Goal: Register for event/course: Sign up to attend an event or enroll in a course

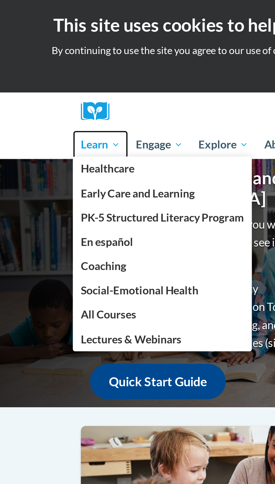
click at [43, 67] on span "Learn" at bounding box center [45, 65] width 18 height 7
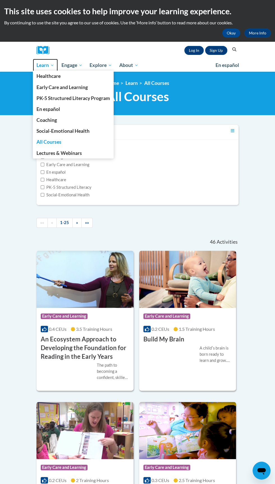
click at [41, 65] on span "Learn" at bounding box center [45, 65] width 18 height 7
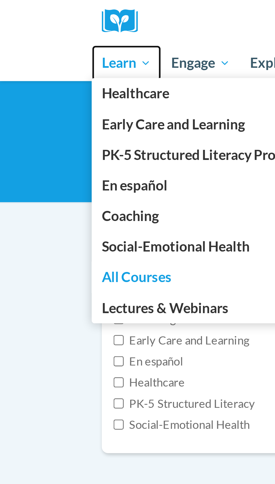
click at [43, 66] on span "Learn" at bounding box center [45, 65] width 18 height 7
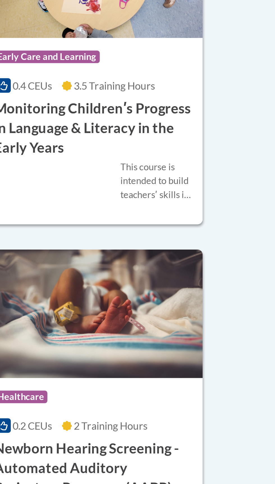
scroll to position [1227, 0]
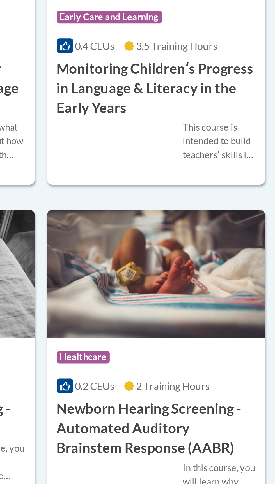
click at [218, 407] on div "Course Category: Healthcare 0.2 CEUs 2 Training Hours COURSE Newborn Hearing Sc…" at bounding box center [187, 409] width 97 height 53
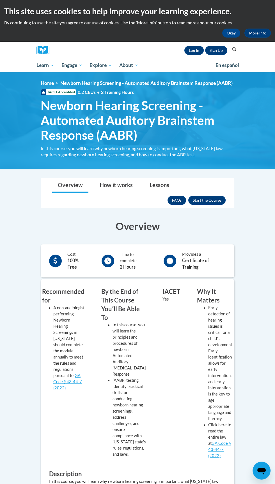
click at [234, 209] on div "Toggle navigation Overview How it works Lessons Resources FAQs Enroll Overview …" at bounding box center [137, 376] width 202 height 396
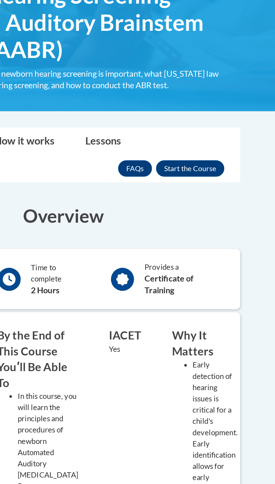
scroll to position [1, 0]
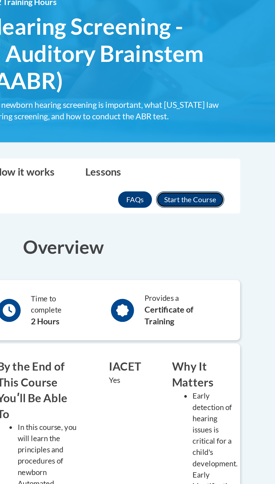
click at [220, 204] on button "Enroll" at bounding box center [206, 199] width 37 height 9
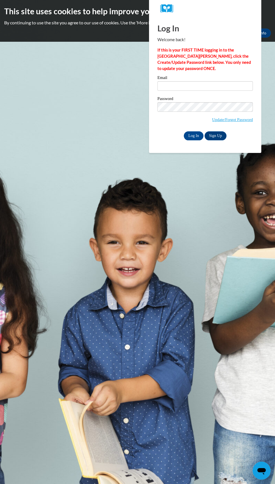
click at [239, 99] on label "Password" at bounding box center [204, 100] width 95 height 6
type input "bshaundricka@gmail.com"
click at [183, 131] on input "Log In" at bounding box center [193, 135] width 20 height 9
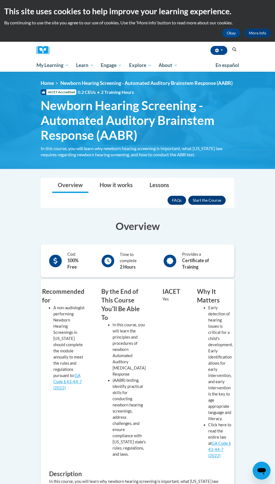
click at [219, 205] on button "Enroll" at bounding box center [206, 200] width 37 height 9
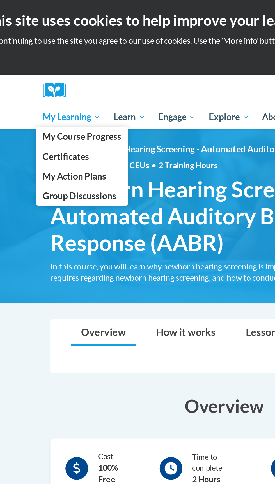
click at [57, 64] on span "My Learning" at bounding box center [52, 65] width 32 height 7
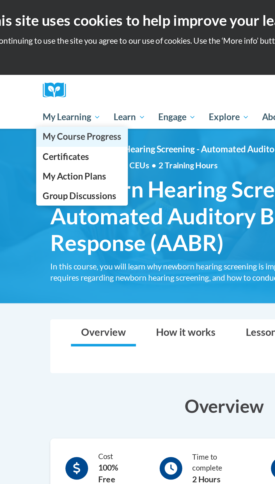
click at [82, 79] on link "My Course Progress" at bounding box center [58, 76] width 51 height 11
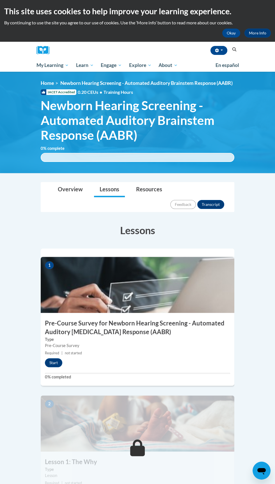
click at [207, 306] on div "1 Pre-Course Survey for Newborn Hearing Screening - Automated Auditory Brainste…" at bounding box center [137, 321] width 193 height 129
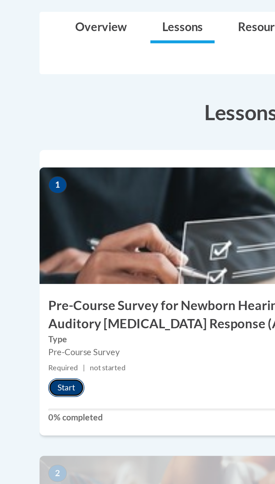
click at [56, 358] on button "Start" at bounding box center [53, 362] width 17 height 9
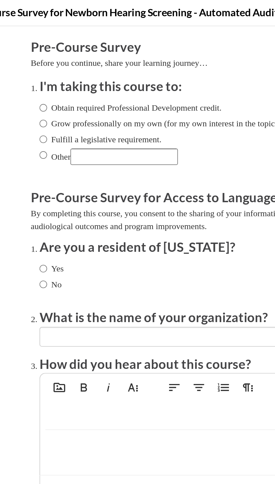
click at [59, 66] on label "Obtain required Professional Development credit." at bounding box center [39, 65] width 87 height 6
radio input "true"
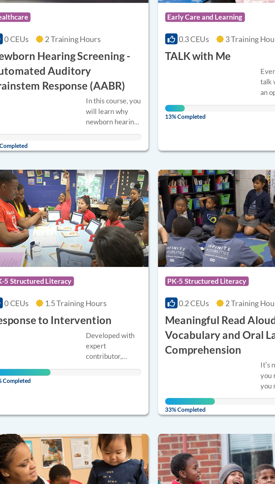
scroll to position [80, 0]
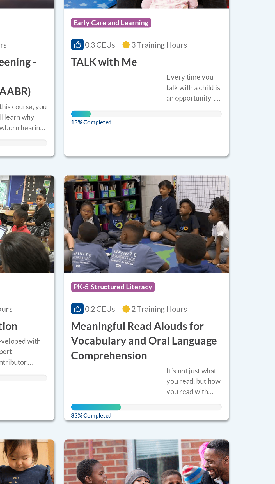
click at [193, 321] on div "Course Category: PK-5 Structured Literacy 0.2 CEUs 2 Training Hours COURSE Mean…" at bounding box center [187, 321] width 97 height 53
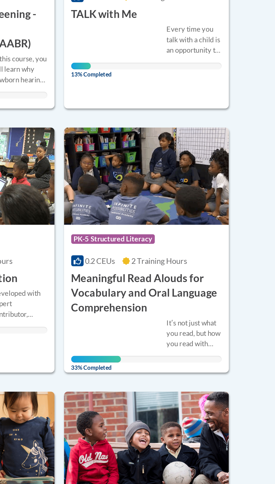
click at [189, 362] on div "Itʹs not just what you read, but how you read with students that counts! Learn …" at bounding box center [187, 363] width 89 height 27
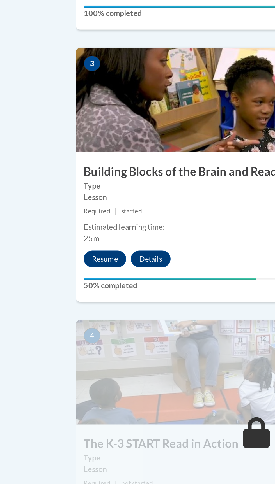
scroll to position [390, 0]
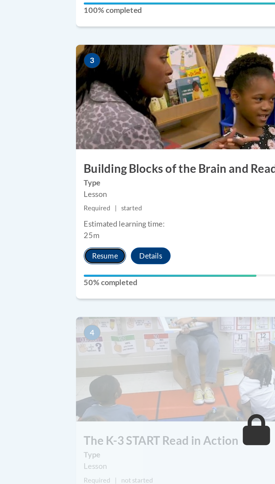
click at [50, 260] on button "Resume" at bounding box center [56, 264] width 23 height 9
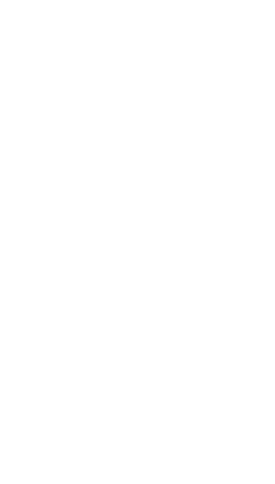
scroll to position [431, 0]
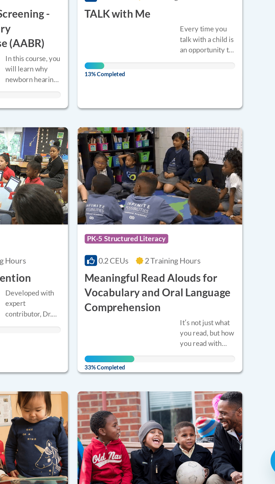
scroll to position [44, 0]
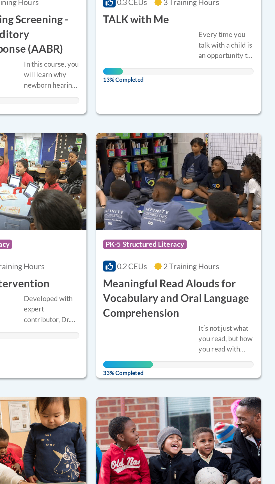
click at [198, 365] on h3 "Meaningful Read Alouds for Vocabulary and Oral Language Comprehension" at bounding box center [187, 372] width 89 height 26
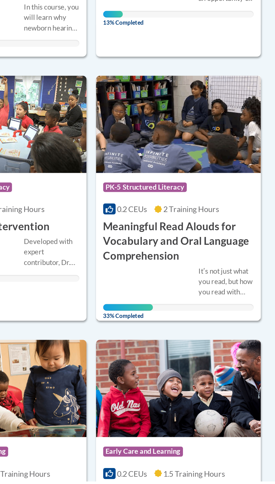
scroll to position [79, 0]
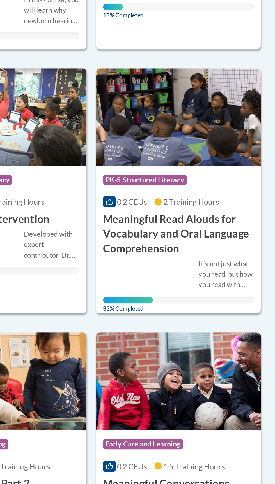
click at [222, 321] on div "Course Category: PK-5 Structured Literacy 0.2 CEUs 2 Training Hours COURSE Mean…" at bounding box center [187, 323] width 97 height 53
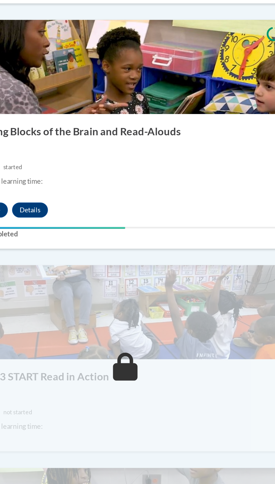
scroll to position [473, 0]
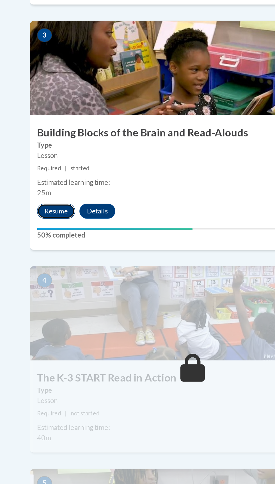
click at [52, 178] on button "Resume" at bounding box center [56, 182] width 23 height 9
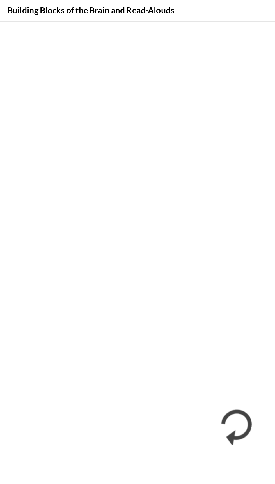
click at [55, 5] on h4 "Building Blocks of the Brain and Read-Alouds" at bounding box center [52, 6] width 97 height 7
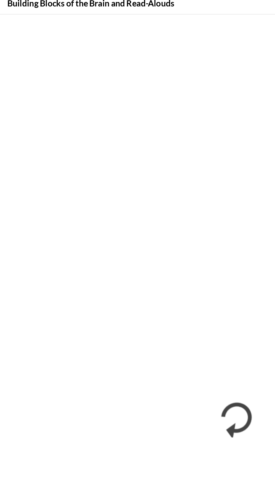
scroll to position [492, 0]
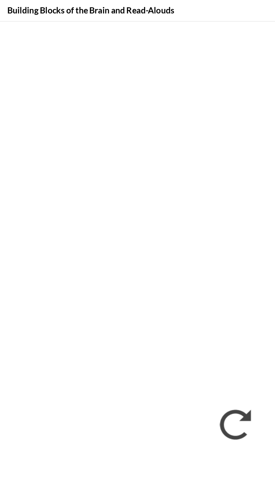
click at [57, 23] on iframe "</div></body> </html>" at bounding box center [137, 257] width 275 height 471
click at [86, 22] on iframe "</div></body> </html>" at bounding box center [137, 257] width 275 height 471
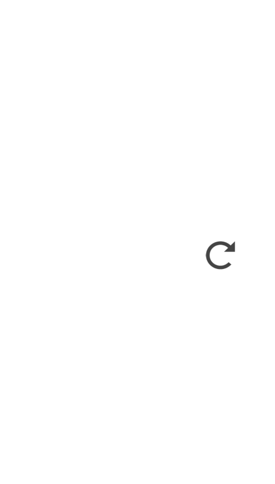
scroll to position [530, 0]
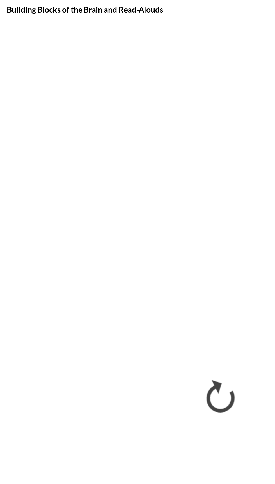
click at [88, 21] on iframe "</div></body> </html>" at bounding box center [137, 255] width 275 height 471
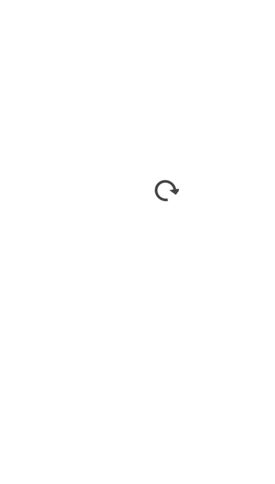
scroll to position [538, 0]
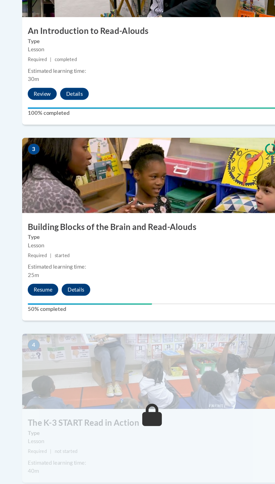
scroll to position [352, 0]
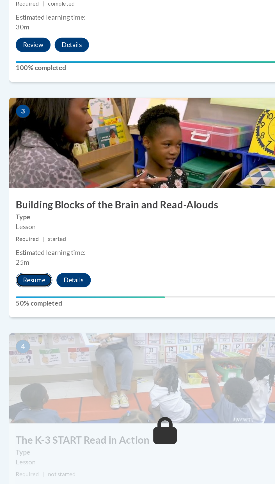
click at [47, 298] on button "Resume" at bounding box center [56, 302] width 23 height 9
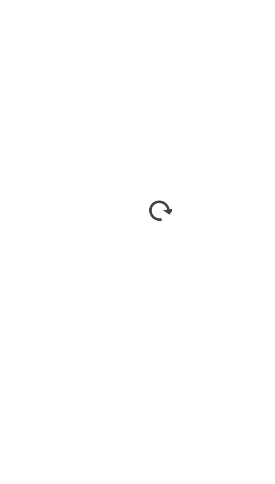
scroll to position [380, 0]
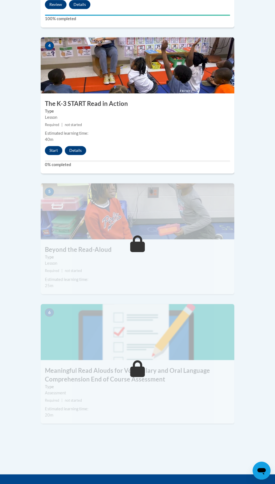
scroll to position [651, 0]
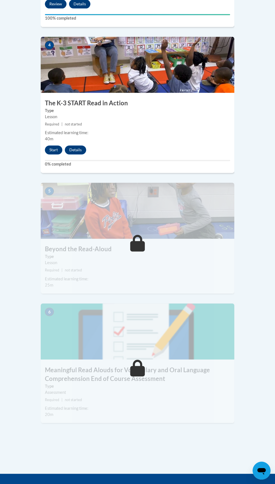
click at [178, 203] on img at bounding box center [137, 211] width 193 height 56
click at [145, 235] on span at bounding box center [137, 243] width 17 height 17
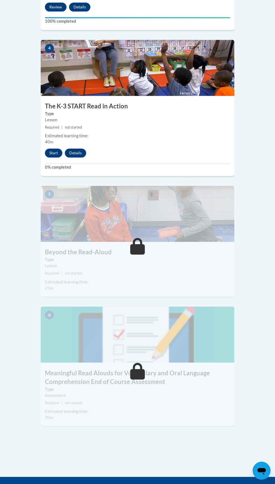
scroll to position [643, 0]
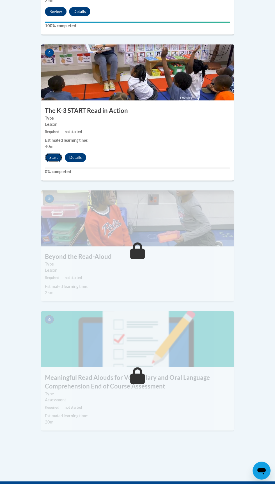
click at [54, 153] on button "Start" at bounding box center [53, 157] width 17 height 9
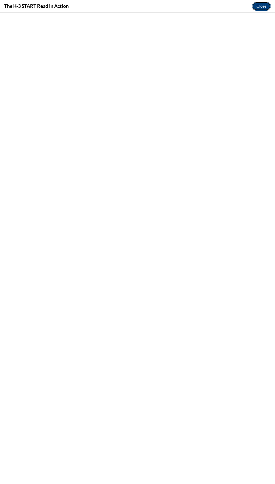
click at [261, 6] on button "Close" at bounding box center [261, 6] width 19 height 9
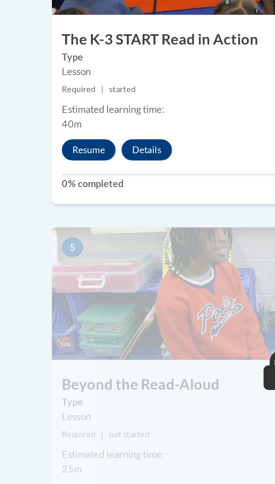
scroll to position [671, 0]
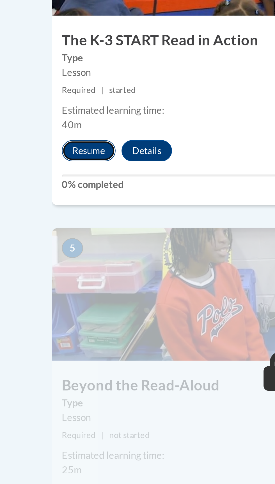
click at [52, 125] on button "Resume" at bounding box center [56, 129] width 23 height 9
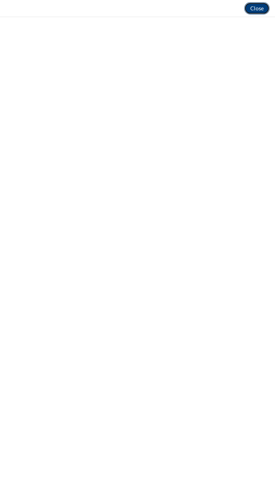
click at [262, 6] on button "Close" at bounding box center [261, 6] width 19 height 9
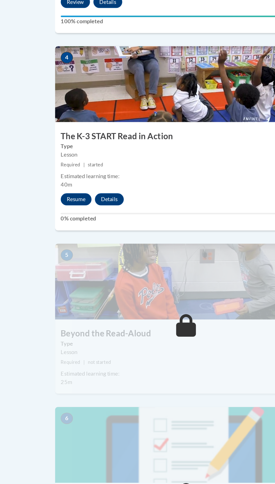
scroll to position [650, 0]
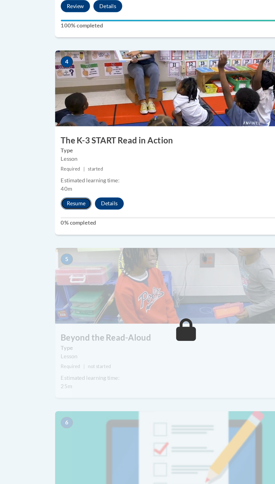
click at [52, 146] on button "Resume" at bounding box center [56, 150] width 23 height 9
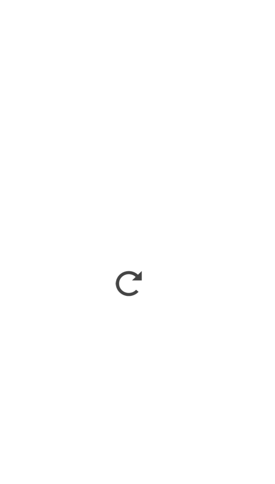
click at [118, 179] on iframe "</div></body> </html>" at bounding box center [68, 180] width 275 height 471
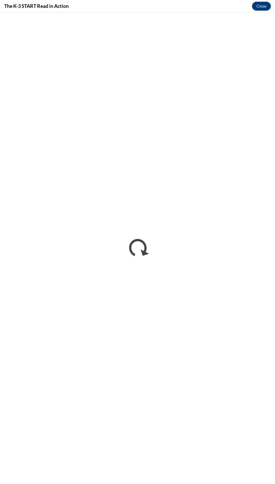
click at [9, 16] on iframe "</div></body> </html>" at bounding box center [137, 248] width 275 height 471
